Goal: Transaction & Acquisition: Purchase product/service

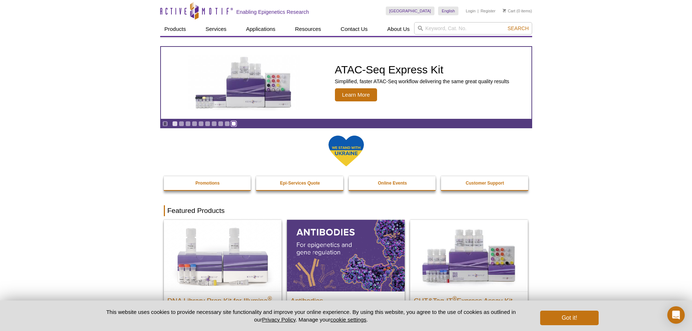
click at [235, 124] on link "Go to slide 10" at bounding box center [233, 123] width 5 height 5
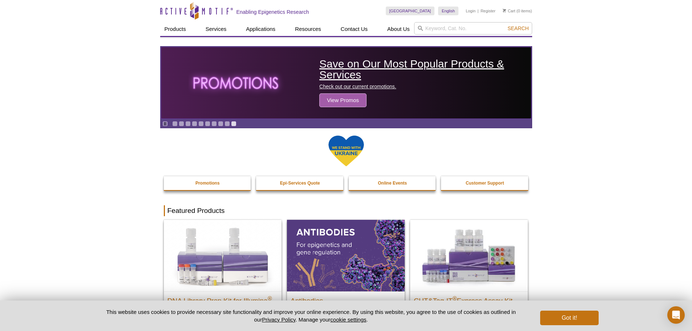
click at [345, 97] on span "View Promos" at bounding box center [342, 100] width 47 height 14
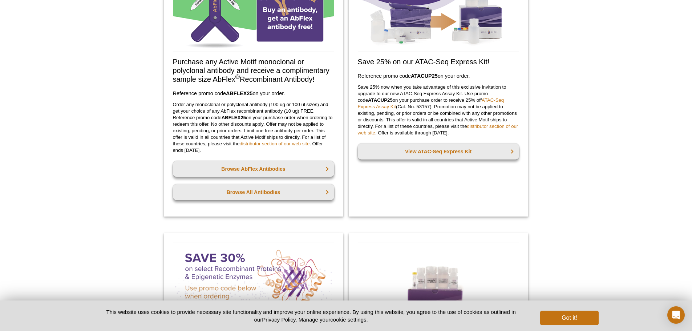
scroll to position [21, 0]
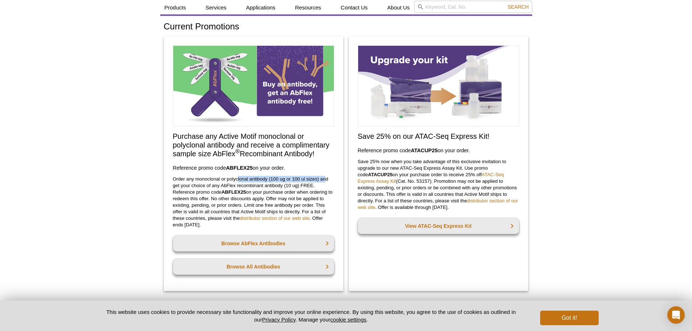
drag, startPoint x: 237, startPoint y: 181, endPoint x: 325, endPoint y: 182, distance: 87.9
click at [325, 182] on p "Order any monoclonal or polyclonal antibody (100 ug or 100 ul sizes) and get yo…" at bounding box center [253, 202] width 161 height 52
drag, startPoint x: 192, startPoint y: 187, endPoint x: 271, endPoint y: 186, distance: 79.2
click at [271, 186] on p "Order any monoclonal or polyclonal antibody (100 ug or 100 ul sizes) and get yo…" at bounding box center [253, 202] width 161 height 52
drag, startPoint x: 316, startPoint y: 184, endPoint x: 175, endPoint y: 188, distance: 140.9
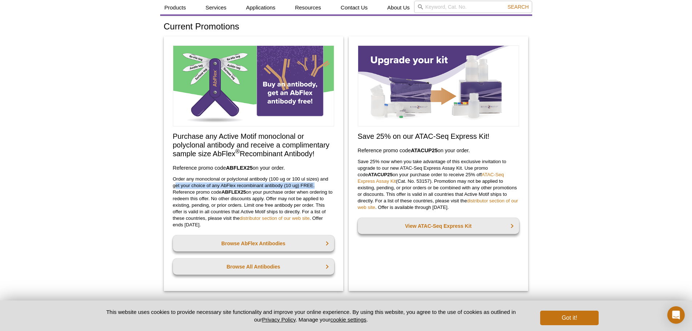
click at [175, 188] on p "Order any monoclonal or polyclonal antibody (100 ug or 100 ul sizes) and get yo…" at bounding box center [253, 202] width 161 height 52
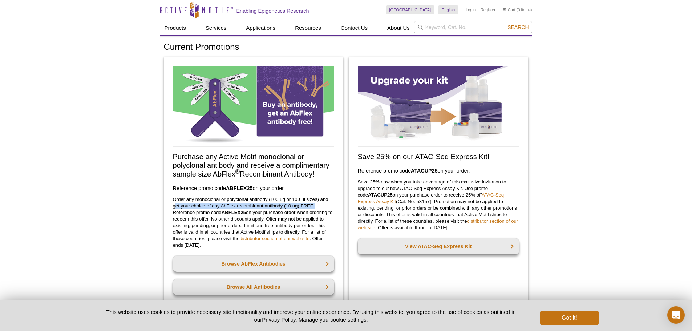
scroll to position [0, 0]
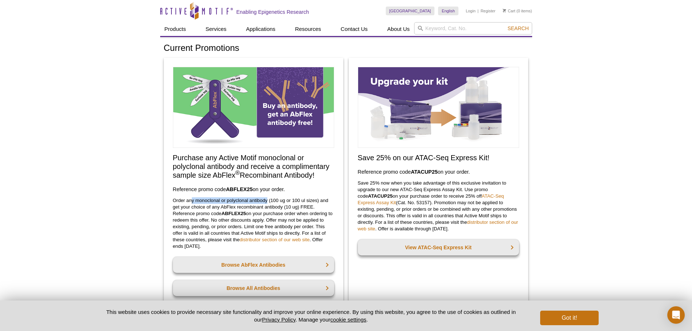
drag, startPoint x: 191, startPoint y: 200, endPoint x: 267, endPoint y: 199, distance: 76.3
click at [267, 199] on p "Order any monoclonal or polyclonal antibody (100 ug or 100 ul sizes) and get yo…" at bounding box center [253, 223] width 161 height 52
drag, startPoint x: 213, startPoint y: 208, endPoint x: 309, endPoint y: 208, distance: 95.8
click at [309, 208] on p "Order any monoclonal or polyclonal antibody (100 ug or 100 ul sizes) and get yo…" at bounding box center [253, 223] width 161 height 52
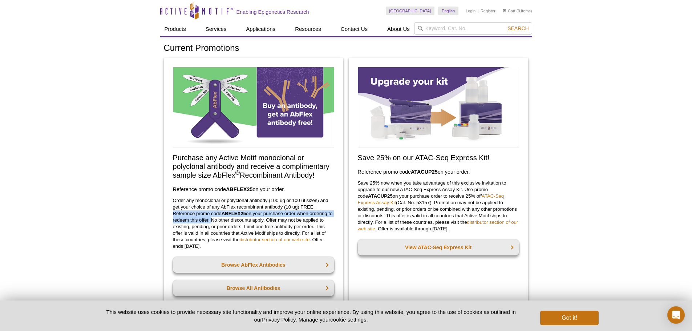
drag, startPoint x: 170, startPoint y: 214, endPoint x: 215, endPoint y: 221, distance: 45.5
click at [215, 221] on div "Purchase any Active Motif monoclonal or polyclonal antibody and receive a compl…" at bounding box center [253, 185] width 179 height 255
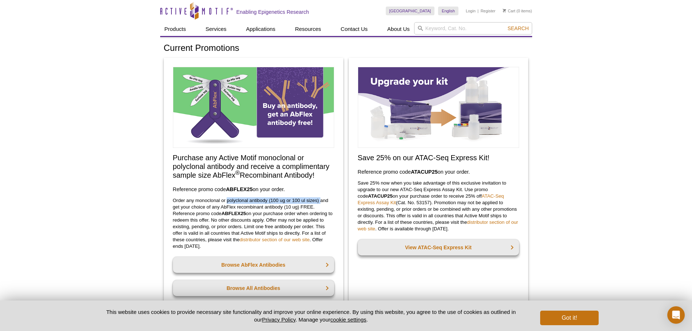
drag, startPoint x: 228, startPoint y: 199, endPoint x: 320, endPoint y: 203, distance: 91.9
click at [320, 203] on p "Order any monoclonal or polyclonal antibody (100 ug or 100 ul sizes) and get yo…" at bounding box center [253, 223] width 161 height 52
drag, startPoint x: 183, startPoint y: 207, endPoint x: 313, endPoint y: 210, distance: 130.7
click at [313, 210] on p "Order any monoclonal or polyclonal antibody (100 ug or 100 ul sizes) and get yo…" at bounding box center [253, 223] width 161 height 52
click at [266, 220] on p "Order any monoclonal or polyclonal antibody (100 ug or 100 ul sizes) and get yo…" at bounding box center [253, 223] width 161 height 52
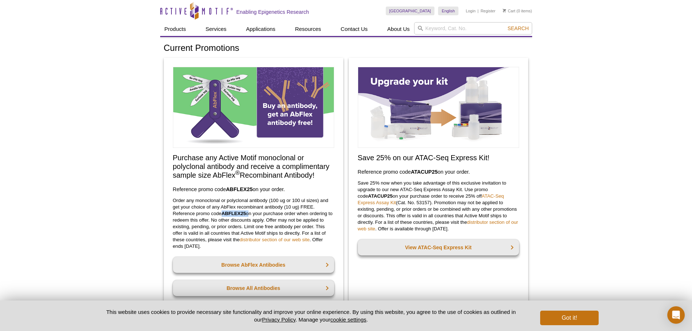
drag, startPoint x: 223, startPoint y: 212, endPoint x: 248, endPoint y: 212, distance: 25.1
click at [248, 212] on p "Order any monoclonal or polyclonal antibody (100 ug or 100 ul sizes) and get yo…" at bounding box center [253, 223] width 161 height 52
drag, startPoint x: 273, startPoint y: 199, endPoint x: 317, endPoint y: 199, distance: 43.6
click at [317, 199] on p "Order any monoclonal or polyclonal antibody (100 ug or 100 ul sizes) and get yo…" at bounding box center [253, 223] width 161 height 52
drag, startPoint x: 173, startPoint y: 207, endPoint x: 299, endPoint y: 207, distance: 125.6
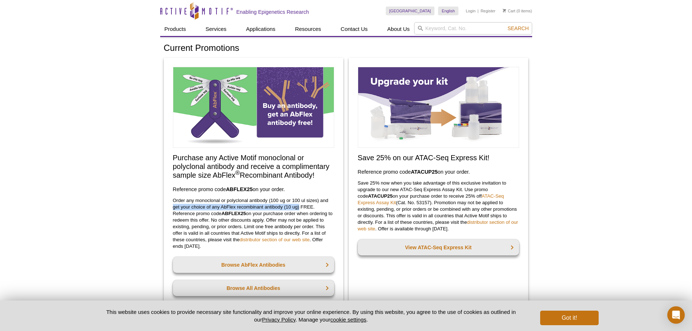
click at [299, 207] on p "Order any monoclonal or polyclonal antibody (100 ug or 100 ul sizes) and get yo…" at bounding box center [253, 223] width 161 height 52
drag, startPoint x: 315, startPoint y: 207, endPoint x: 278, endPoint y: 208, distance: 37.4
click at [278, 208] on p "Order any monoclonal or polyclonal antibody (100 ug or 100 ul sizes) and get yo…" at bounding box center [253, 223] width 161 height 52
click at [211, 199] on p "Order any monoclonal or polyclonal antibody (100 ug or 100 ul sizes) and get yo…" at bounding box center [253, 223] width 161 height 52
click at [307, 208] on p "Order any monoclonal or polyclonal antibody (100 ug or 100 ul sizes) and get yo…" at bounding box center [253, 223] width 161 height 52
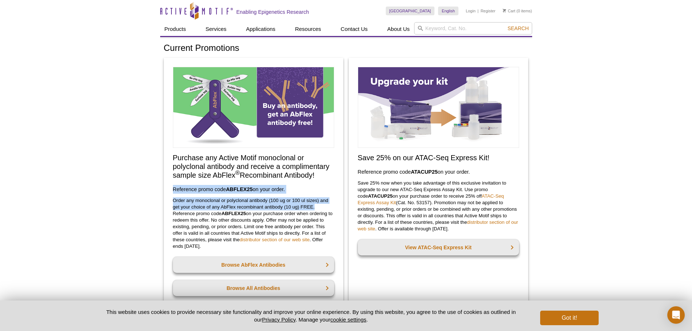
drag, startPoint x: 317, startPoint y: 205, endPoint x: 168, endPoint y: 192, distance: 149.1
click at [168, 192] on div "Purchase any Active Motif monoclonal or polyclonal antibody and receive a compl…" at bounding box center [253, 185] width 179 height 255
copy div "Reference promo code  ABFLEX25  on your order. Order any monoclonal or polyclon…"
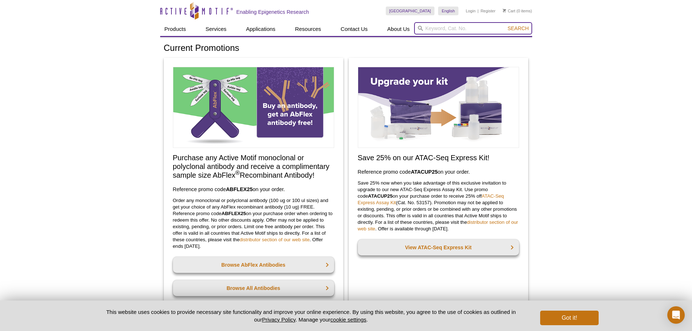
click at [443, 29] on input "search" at bounding box center [473, 28] width 118 height 12
type input "91437"
click at [524, 25] on span "Search" at bounding box center [517, 28] width 21 height 6
